Goal: Task Accomplishment & Management: Use online tool/utility

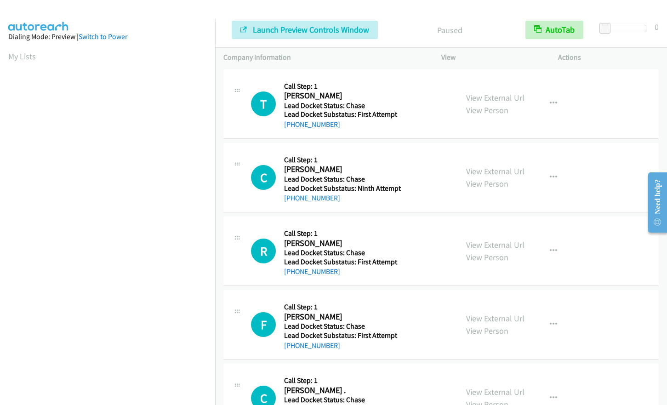
click at [629, 24] on div "Start Calls Pause Next Finish Launch Preview Controls Window Paused AutoTab Aut…" at bounding box center [441, 29] width 452 height 35
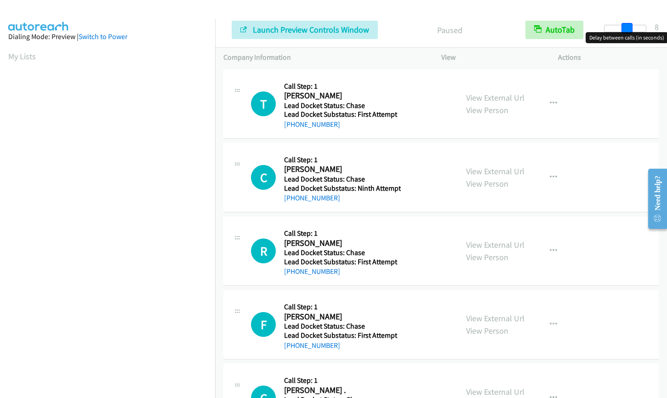
click at [627, 28] on div at bounding box center [625, 28] width 42 height 7
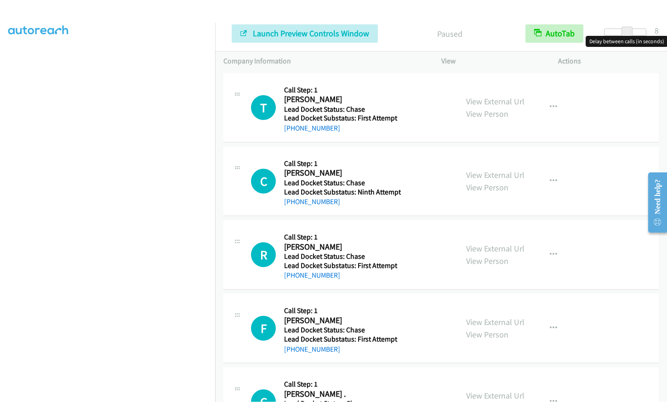
scroll to position [110, 0]
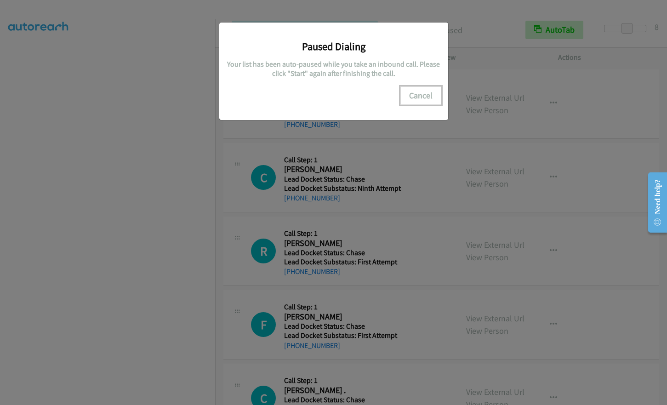
click at [418, 98] on button "Cancel" at bounding box center [420, 95] width 41 height 18
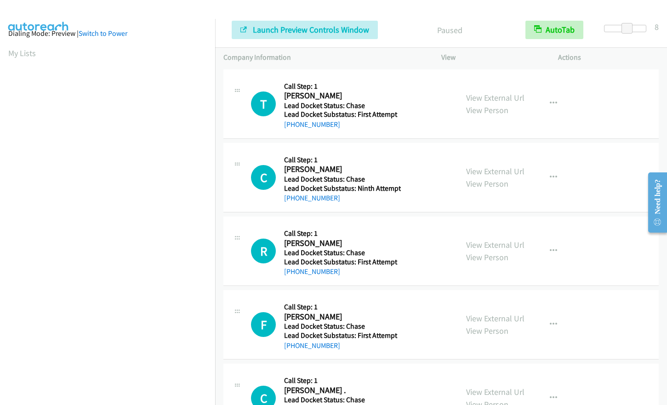
scroll to position [0, 0]
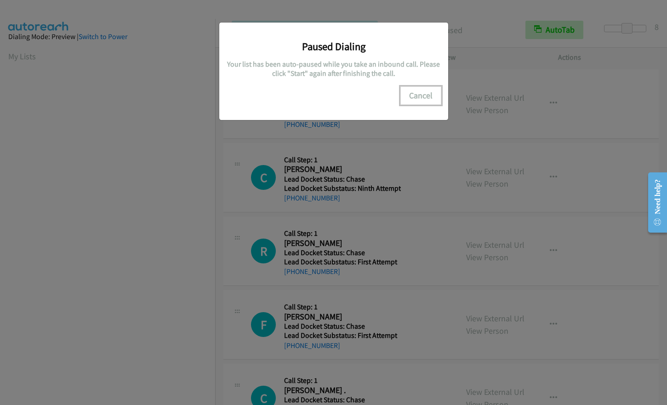
click at [424, 96] on button "Cancel" at bounding box center [420, 95] width 41 height 18
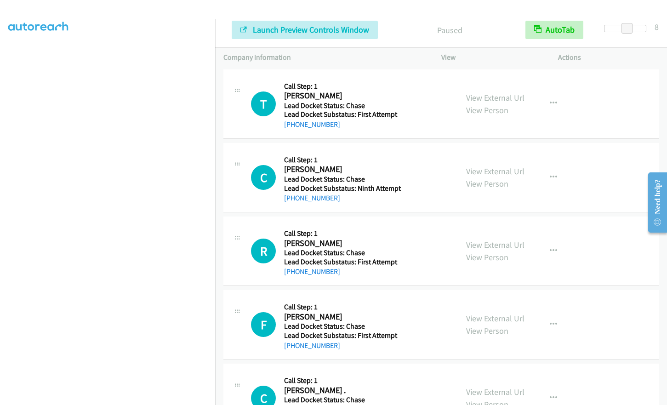
scroll to position [111, 0]
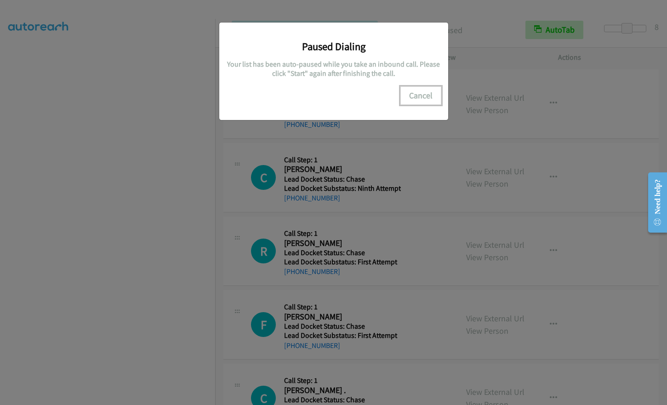
click at [422, 98] on button "Cancel" at bounding box center [420, 95] width 41 height 18
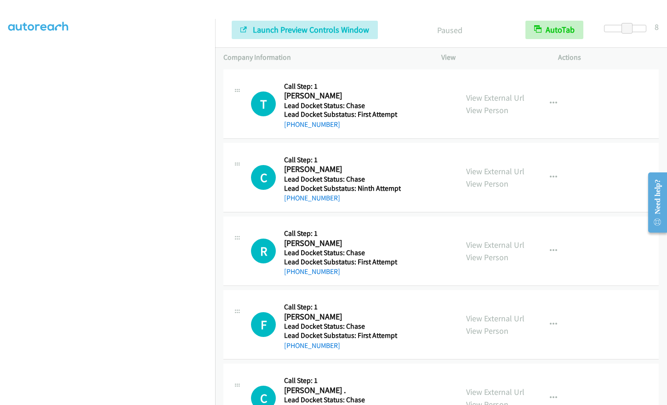
scroll to position [91, 0]
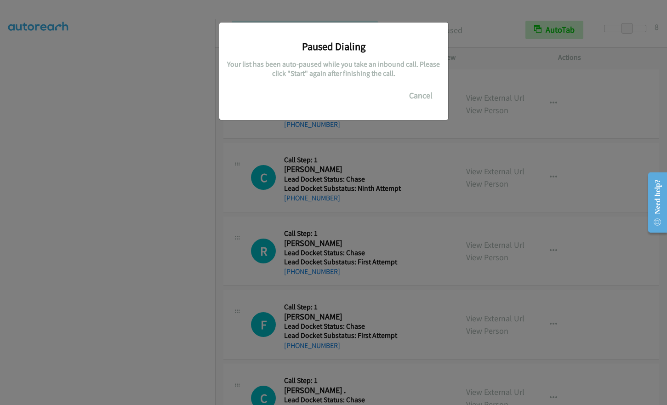
click at [180, 265] on div "Paused Dialing Your list has been auto-paused while you take an inbound call. P…" at bounding box center [333, 206] width 667 height 397
click at [423, 94] on button "Cancel" at bounding box center [420, 95] width 41 height 18
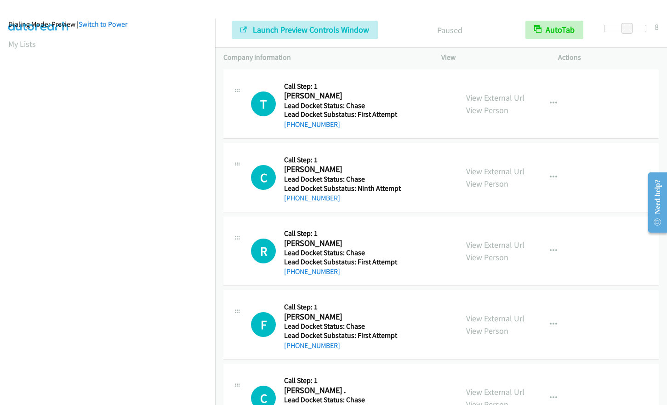
scroll to position [0, 0]
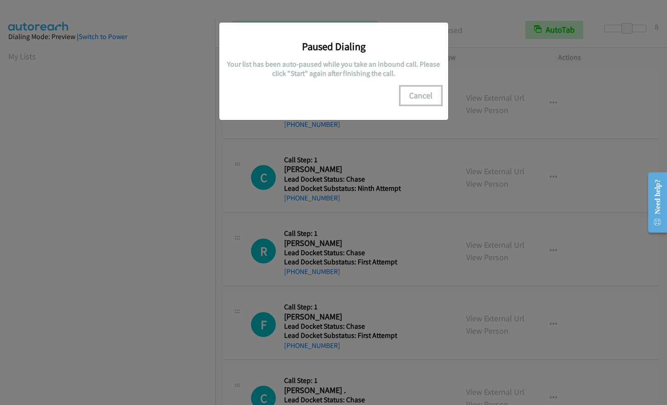
click at [421, 93] on button "Cancel" at bounding box center [420, 95] width 41 height 18
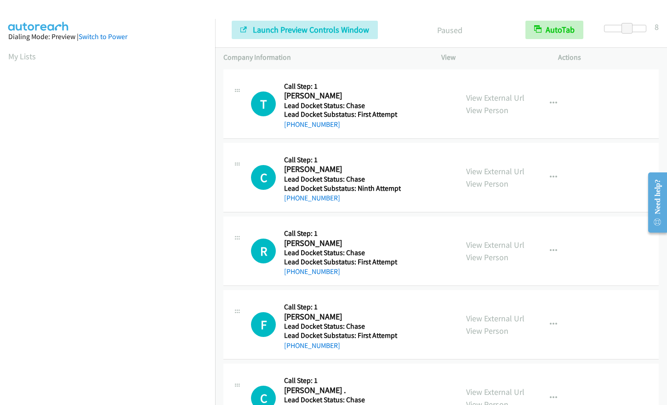
scroll to position [111, 0]
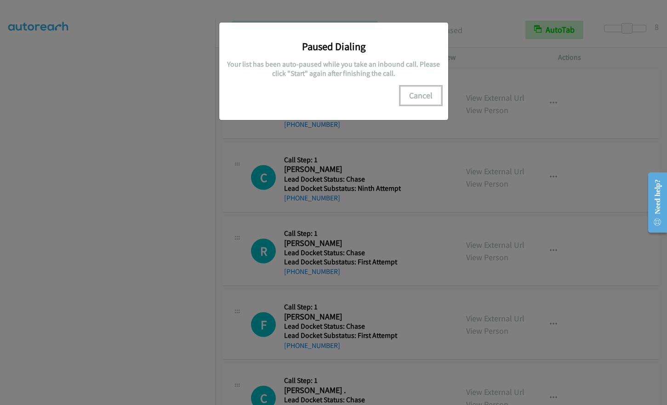
click at [428, 93] on button "Cancel" at bounding box center [420, 95] width 41 height 18
click at [419, 95] on button "Cancel" at bounding box center [420, 95] width 41 height 18
drag, startPoint x: 425, startPoint y: 90, endPoint x: 211, endPoint y: 152, distance: 222.7
click at [424, 90] on button "Cancel" at bounding box center [420, 95] width 41 height 18
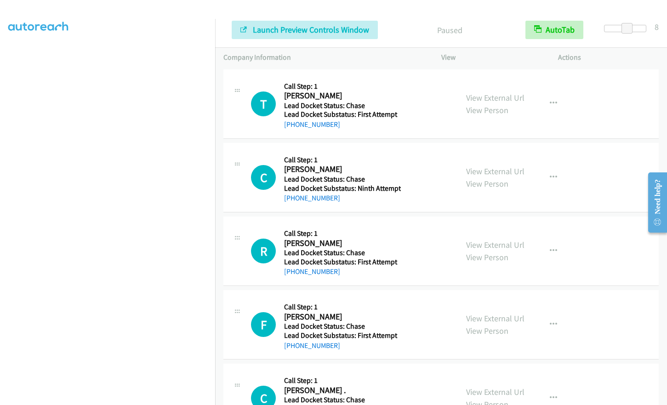
scroll to position [0, 0]
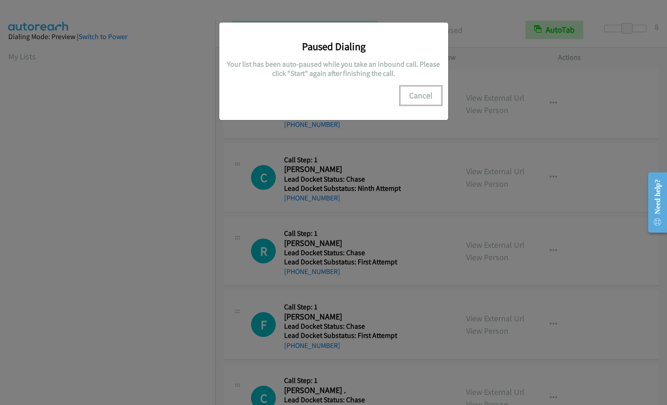
click at [422, 97] on button "Cancel" at bounding box center [420, 95] width 41 height 18
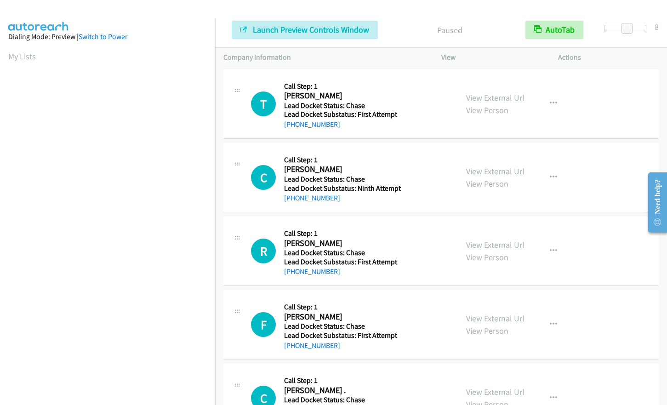
scroll to position [111, 0]
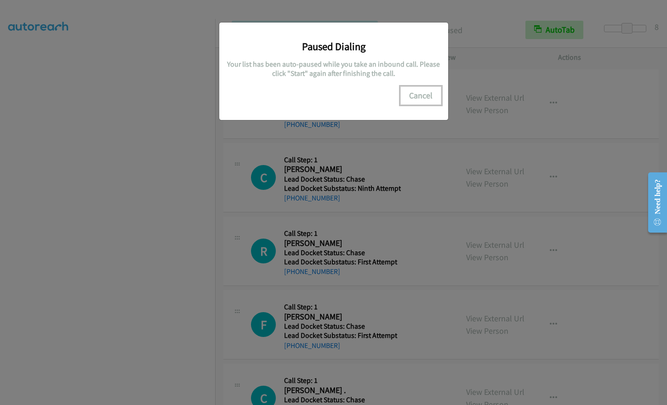
click at [419, 96] on button "Cancel" at bounding box center [420, 95] width 41 height 18
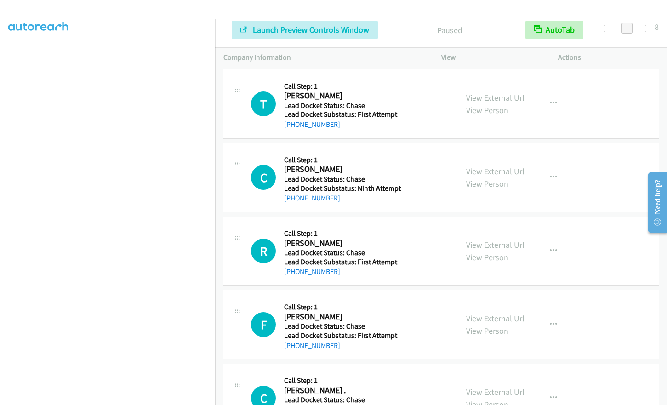
scroll to position [0, 0]
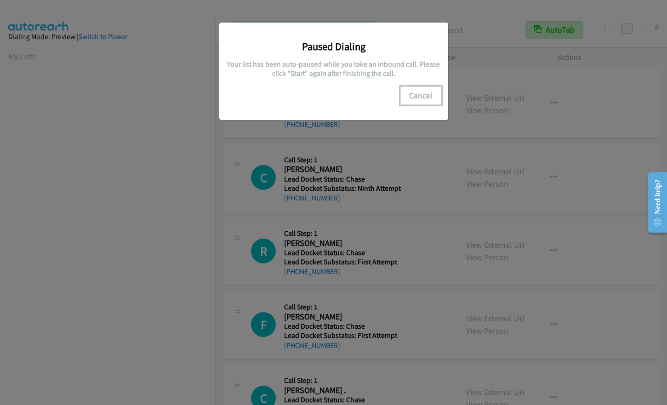
click at [426, 96] on button "Cancel" at bounding box center [420, 95] width 41 height 18
click at [424, 95] on button "Cancel" at bounding box center [420, 95] width 41 height 18
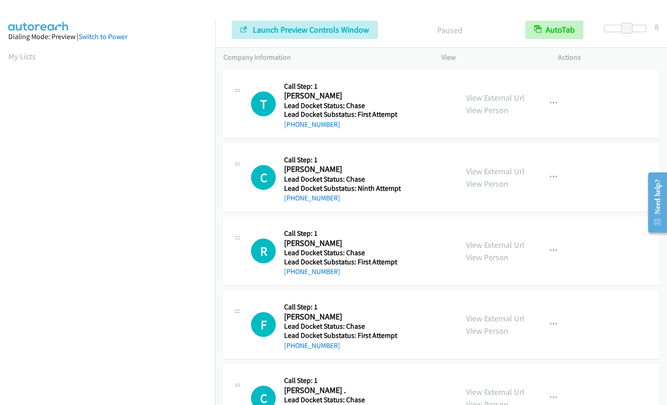
scroll to position [110, 0]
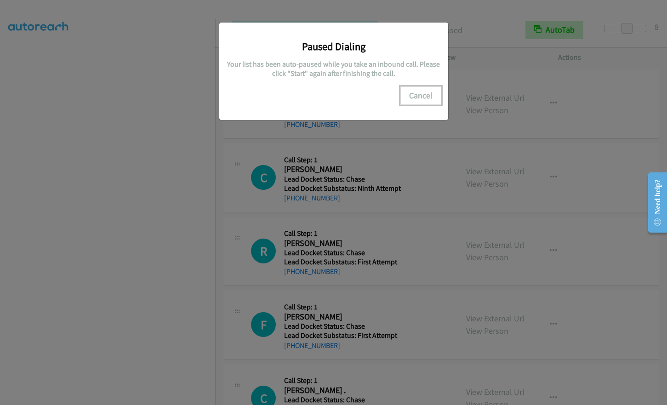
click at [412, 99] on button "Cancel" at bounding box center [420, 95] width 41 height 18
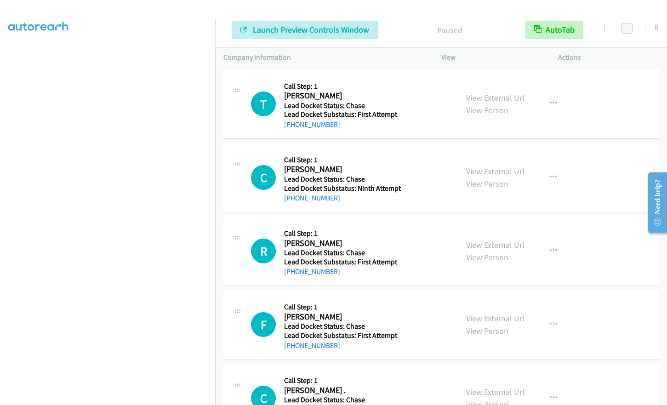
scroll to position [64, 0]
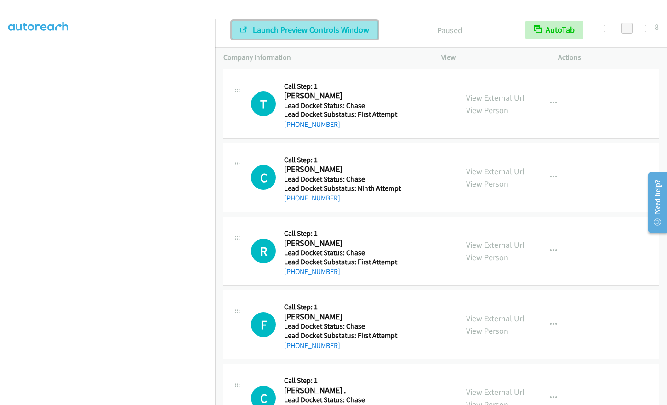
click at [306, 31] on span "Launch Preview Controls Window" at bounding box center [311, 29] width 116 height 11
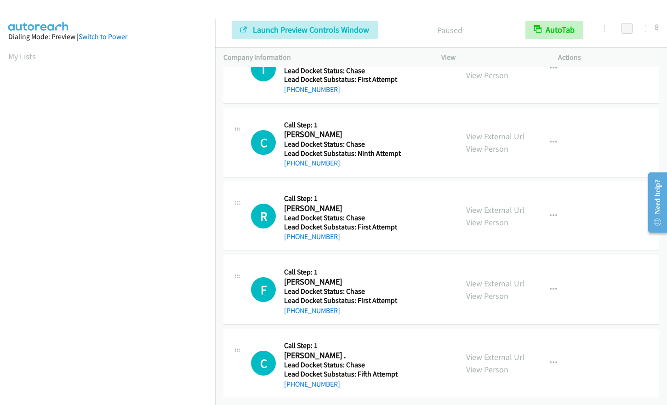
scroll to position [0, 0]
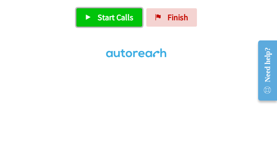
click at [101, 20] on span "Start Calls" at bounding box center [115, 17] width 36 height 11
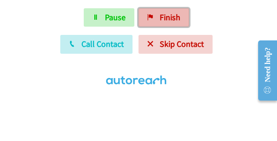
click at [160, 19] on span "Finish" at bounding box center [169, 17] width 21 height 11
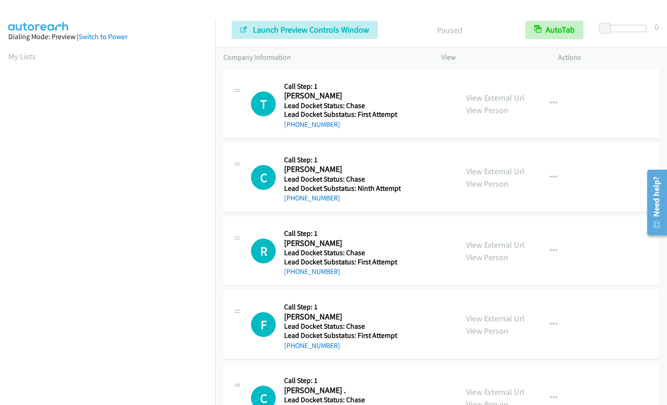
click at [628, 24] on div "Start Calls Pause Next Finish Launch Preview Controls Window Paused AutoTab Aut…" at bounding box center [441, 29] width 452 height 35
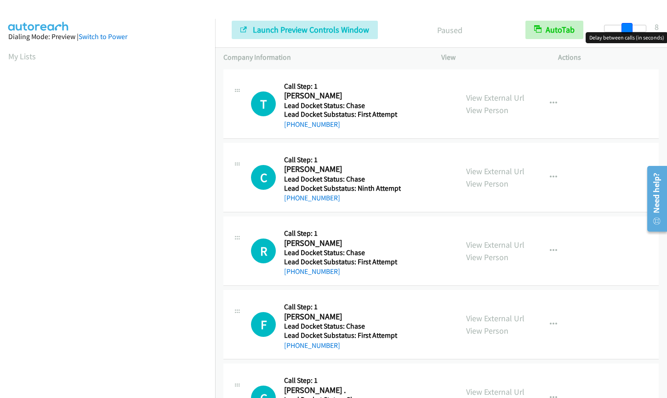
click at [628, 28] on div at bounding box center [625, 28] width 42 height 7
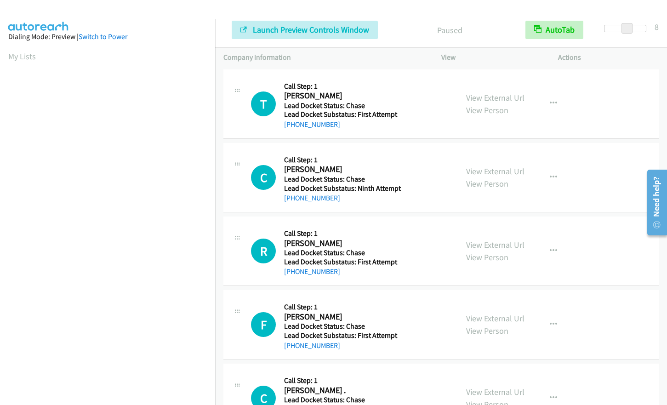
click at [633, 26] on div at bounding box center [625, 28] width 42 height 7
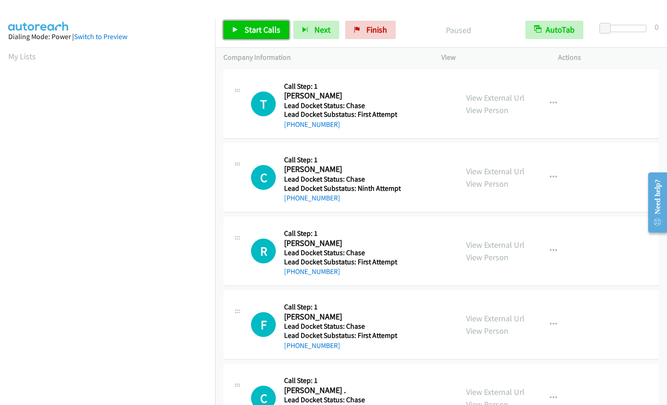
click at [256, 28] on span "Start Calls" at bounding box center [262, 29] width 36 height 11
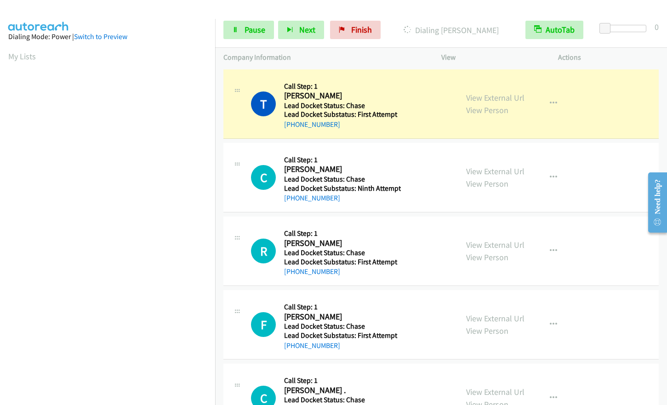
scroll to position [110, 0]
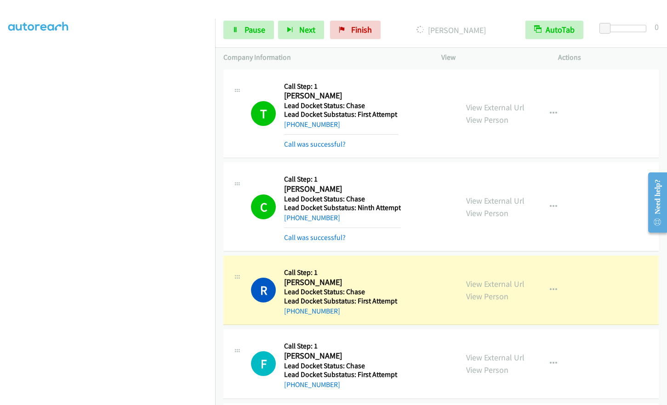
click at [625, 33] on div at bounding box center [625, 32] width 59 height 14
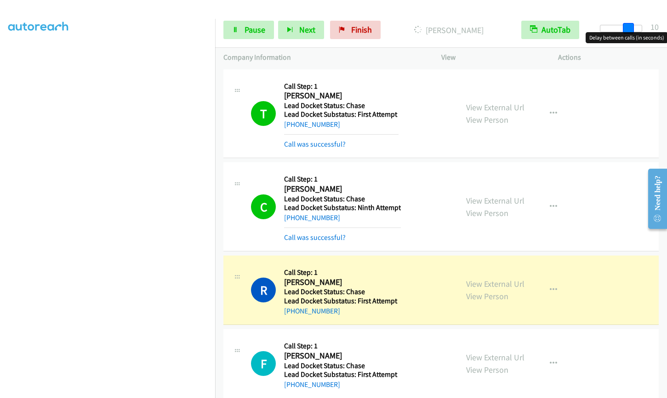
click at [632, 27] on div at bounding box center [621, 28] width 42 height 7
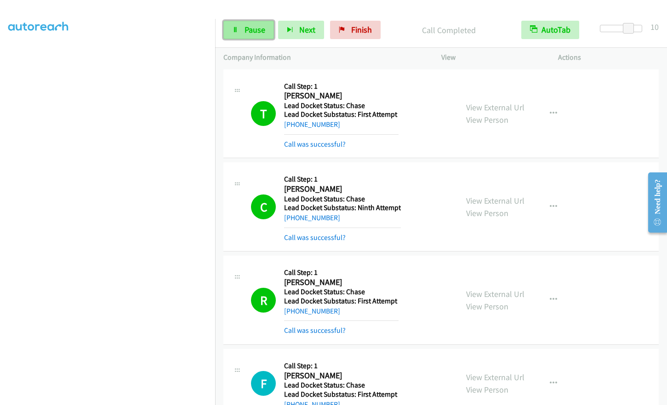
click at [243, 37] on link "Pause" at bounding box center [248, 30] width 51 height 18
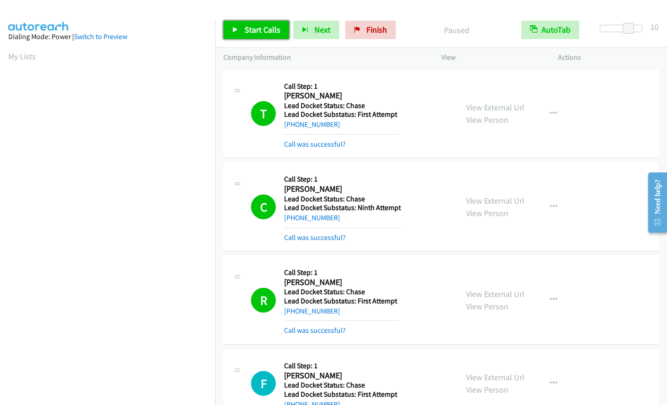
click at [259, 31] on span "Start Calls" at bounding box center [262, 29] width 36 height 11
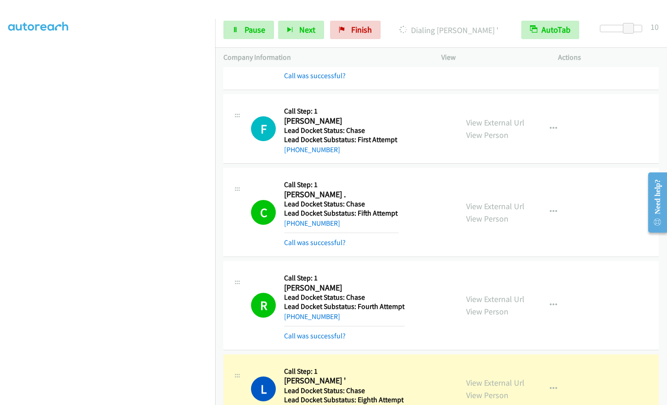
scroll to position [322, 0]
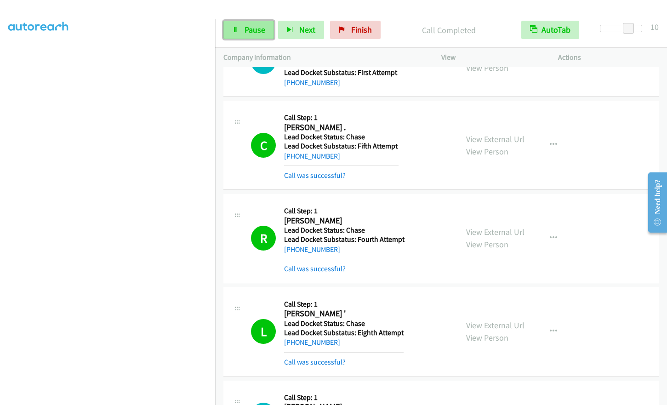
click at [245, 30] on span "Pause" at bounding box center [254, 29] width 21 height 11
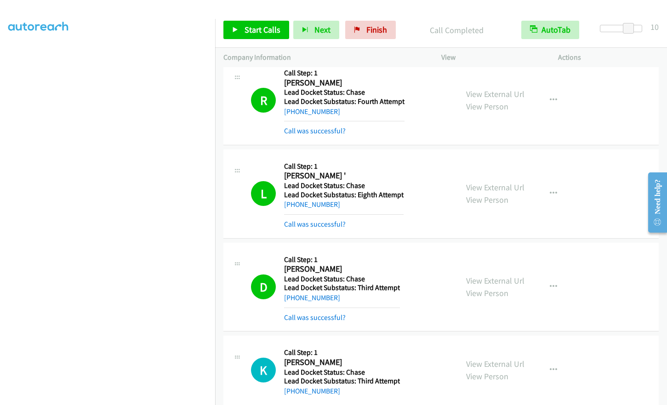
scroll to position [0, 0]
click at [241, 32] on link "Start Calls" at bounding box center [256, 30] width 66 height 18
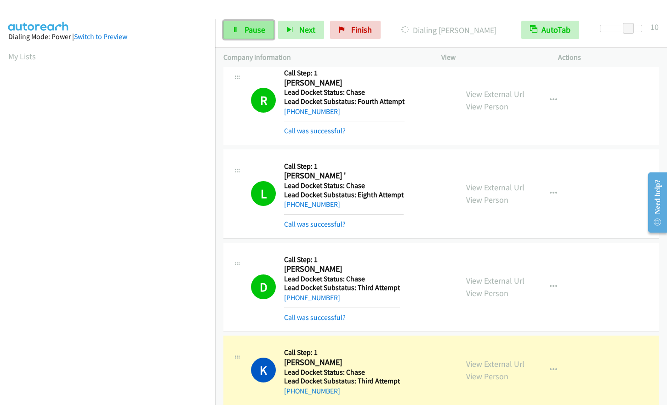
click at [249, 32] on span "Pause" at bounding box center [254, 29] width 21 height 11
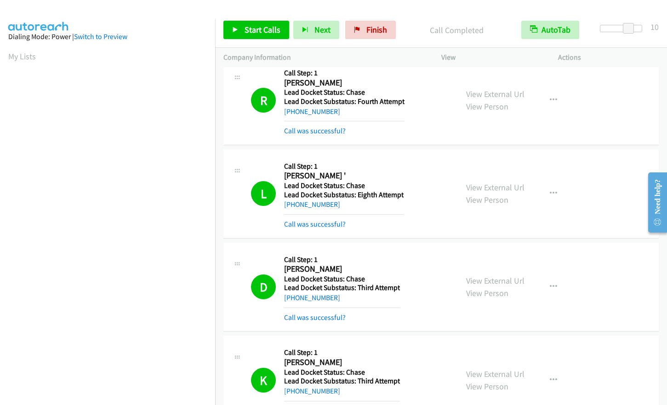
scroll to position [111, 0]
drag, startPoint x: 260, startPoint y: 28, endPoint x: 266, endPoint y: 26, distance: 5.7
click at [261, 28] on span "Start Calls" at bounding box center [262, 29] width 36 height 11
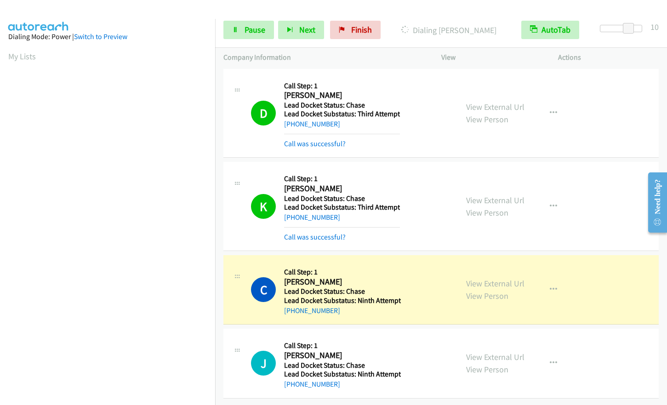
scroll to position [640, 0]
click at [263, 31] on span "Pause" at bounding box center [254, 29] width 21 height 11
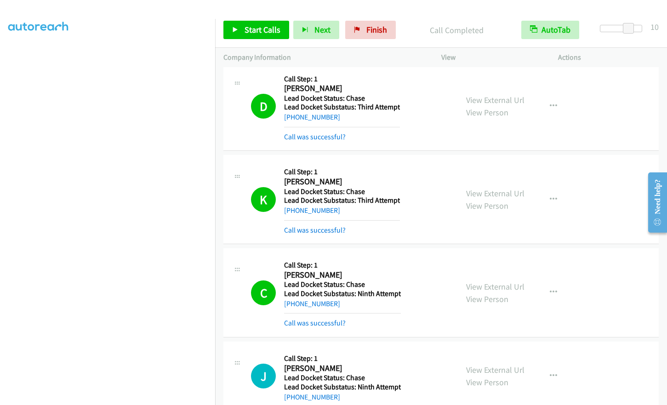
scroll to position [91, 0]
click at [240, 34] on link "Start Calls" at bounding box center [256, 30] width 66 height 18
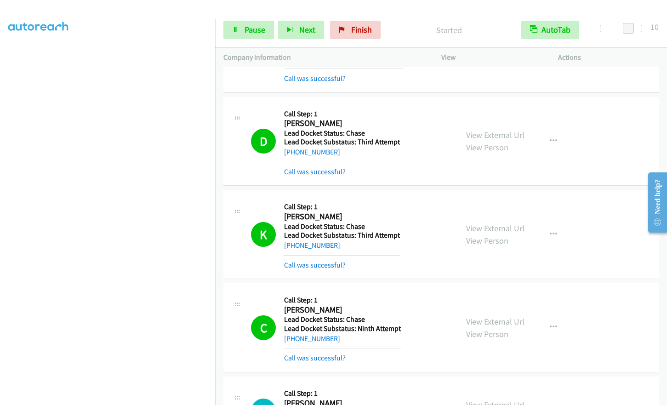
scroll to position [605, 0]
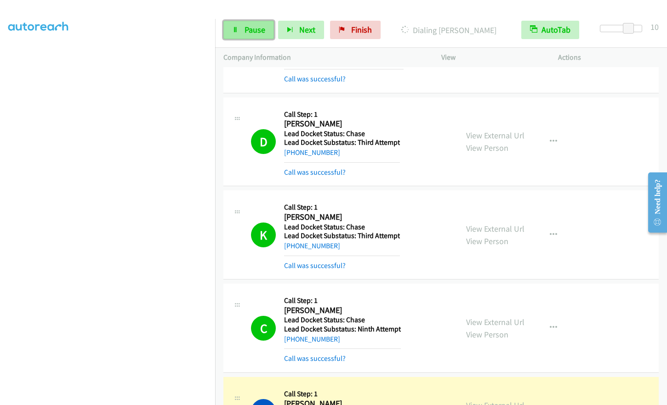
drag, startPoint x: 239, startPoint y: 29, endPoint x: 244, endPoint y: 29, distance: 5.5
click at [239, 29] on link "Pause" at bounding box center [248, 30] width 51 height 18
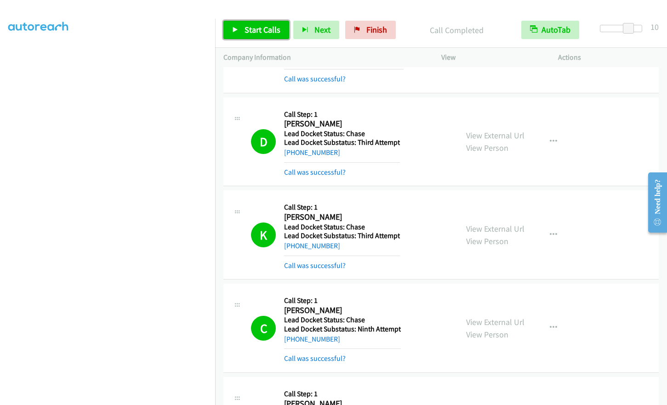
click at [255, 29] on span "Start Calls" at bounding box center [262, 29] width 36 height 11
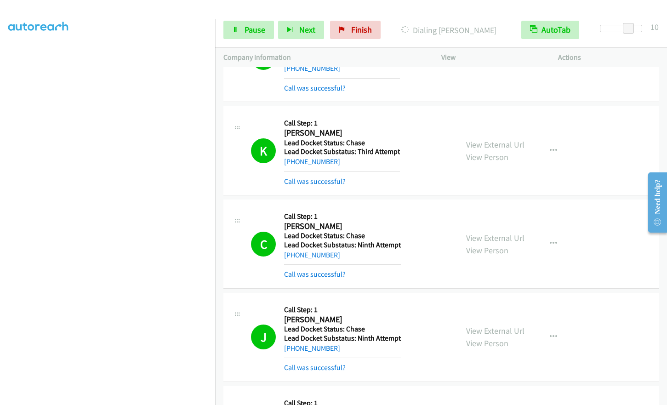
scroll to position [835, 0]
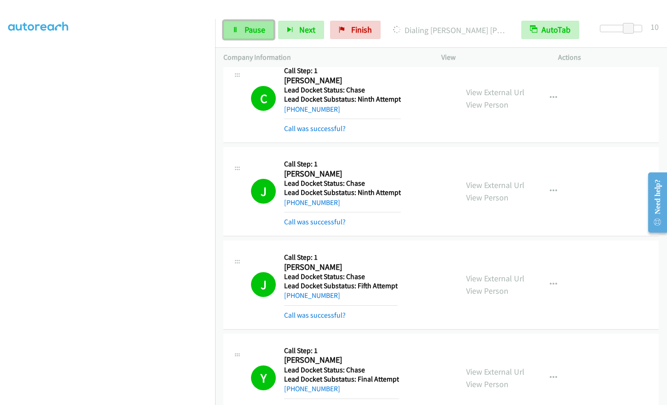
click at [243, 28] on link "Pause" at bounding box center [248, 30] width 51 height 18
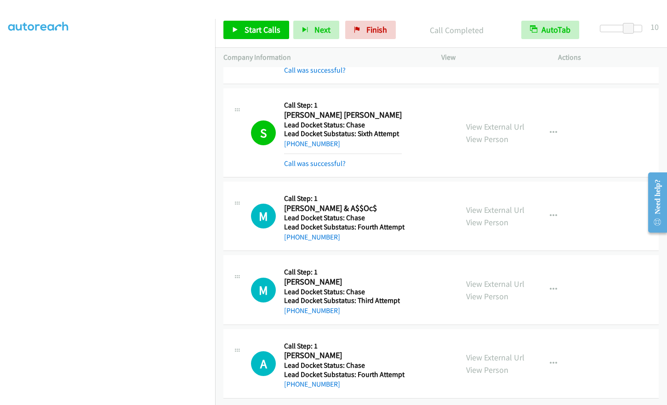
scroll to position [0, 0]
click at [249, 27] on span "Start Calls" at bounding box center [262, 29] width 36 height 11
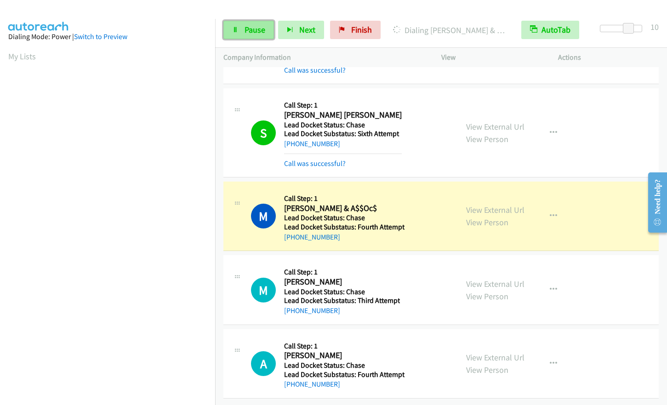
click at [256, 27] on span "Pause" at bounding box center [254, 29] width 21 height 11
